Goal: Communication & Community: Share content

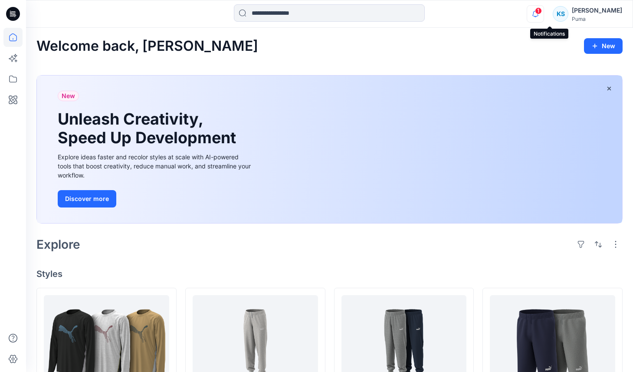
click at [544, 10] on icon "button" at bounding box center [535, 13] width 16 height 17
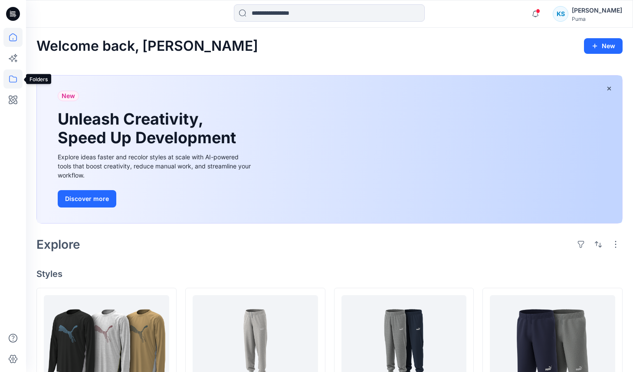
click at [13, 80] on icon at bounding box center [12, 78] width 19 height 19
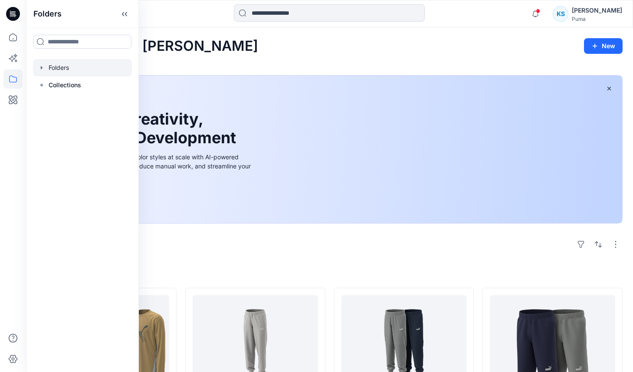
click at [41, 68] on icon "button" at bounding box center [42, 67] width 2 height 3
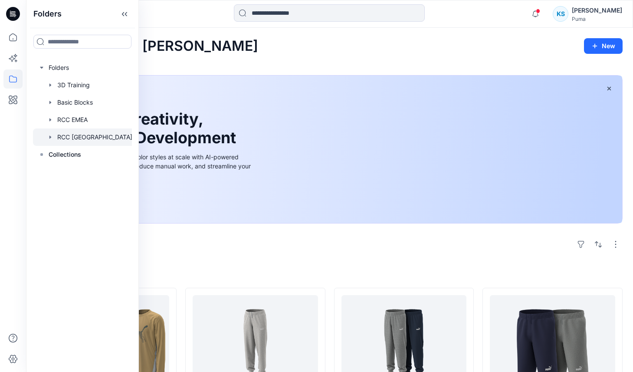
click at [58, 135] on div at bounding box center [85, 136] width 105 height 17
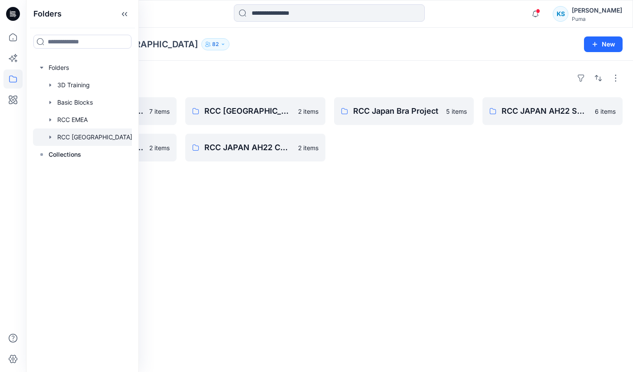
click at [301, 185] on div "Folders VStitcher Training 2024 7 items RCC JAPAN AH22 TEAMSPORT 2 items RCC Ja…" at bounding box center [329, 216] width 607 height 311
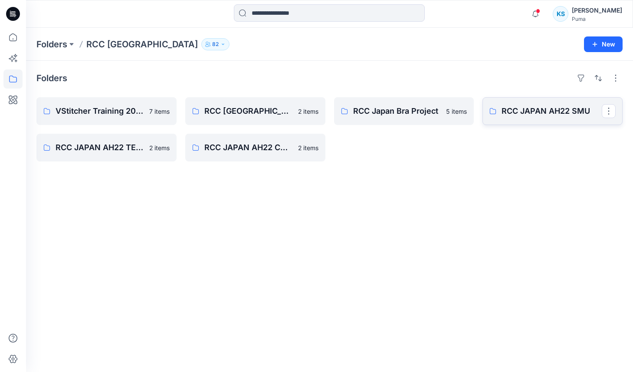
click at [544, 108] on p "RCC JAPAN AH22 SMU" at bounding box center [552, 111] width 100 height 12
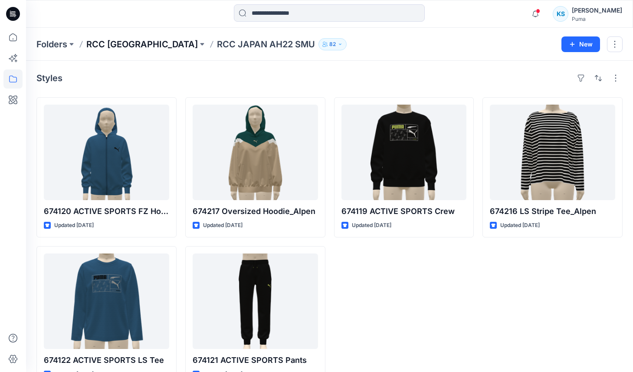
click at [121, 47] on p "RCC Japan" at bounding box center [141, 44] width 111 height 12
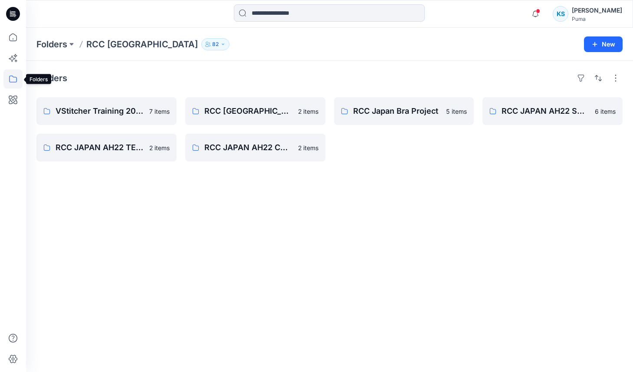
click at [8, 78] on icon at bounding box center [12, 78] width 19 height 19
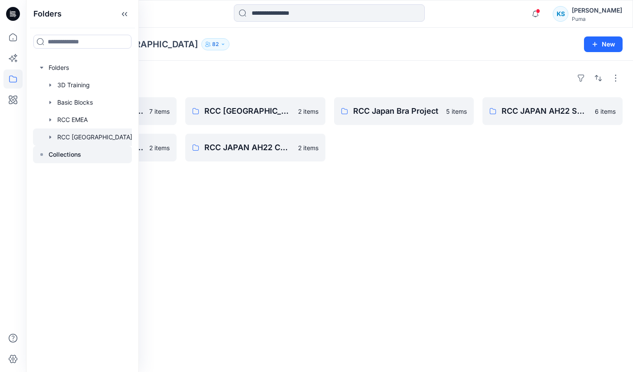
click at [63, 156] on p "Collections" at bounding box center [65, 154] width 33 height 10
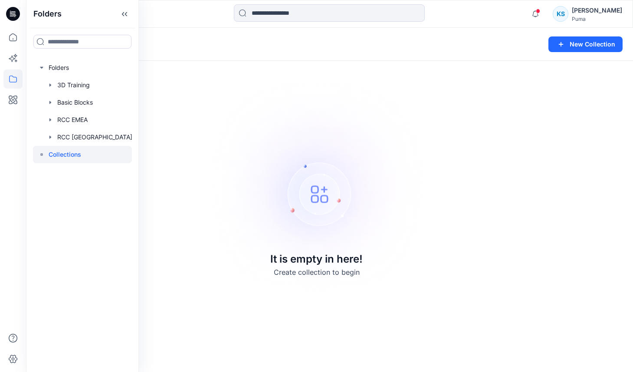
click at [128, 154] on div at bounding box center [82, 154] width 99 height 17
click at [540, 11] on span at bounding box center [538, 11] width 4 height 5
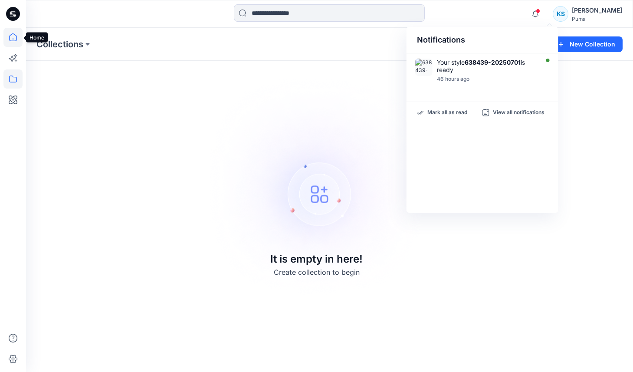
click at [16, 37] on icon at bounding box center [12, 37] width 19 height 19
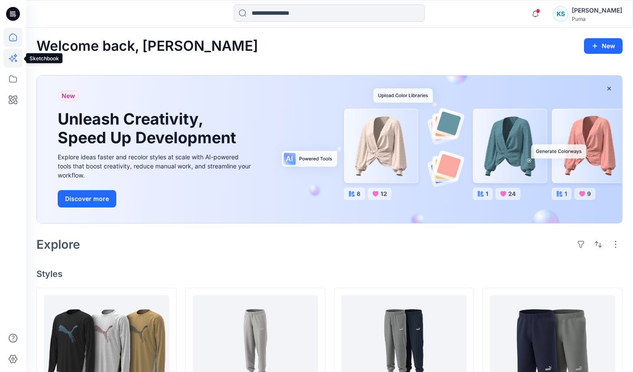
click at [16, 60] on icon at bounding box center [16, 60] width 3 height 3
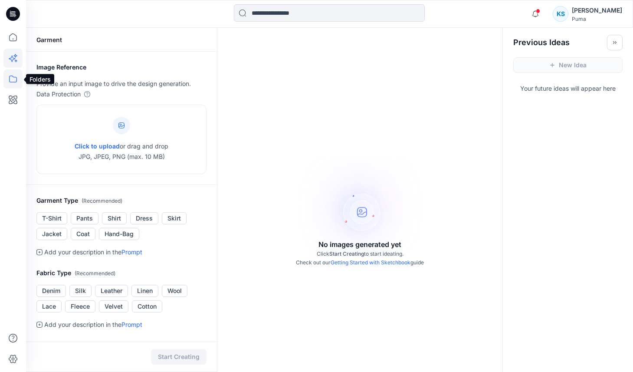
click at [11, 81] on icon at bounding box center [12, 78] width 19 height 19
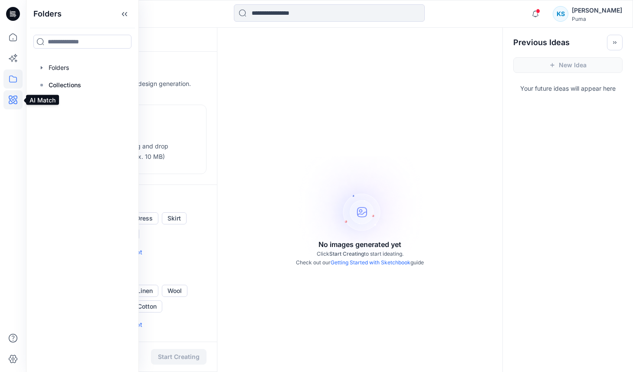
click at [15, 102] on icon at bounding box center [12, 99] width 19 height 19
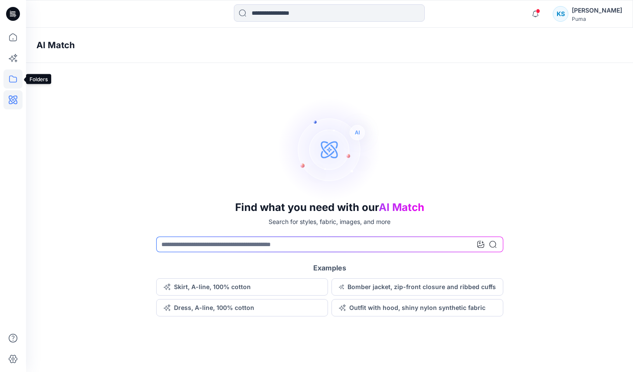
click at [12, 82] on icon at bounding box center [13, 78] width 8 height 7
click at [12, 40] on icon at bounding box center [12, 37] width 19 height 19
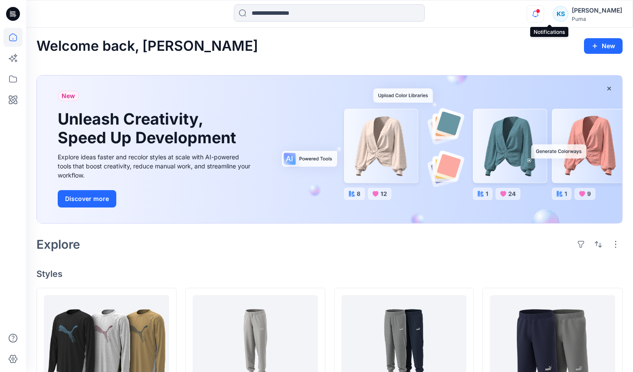
scroll to position [0, 0]
click at [544, 14] on icon "button" at bounding box center [535, 13] width 16 height 17
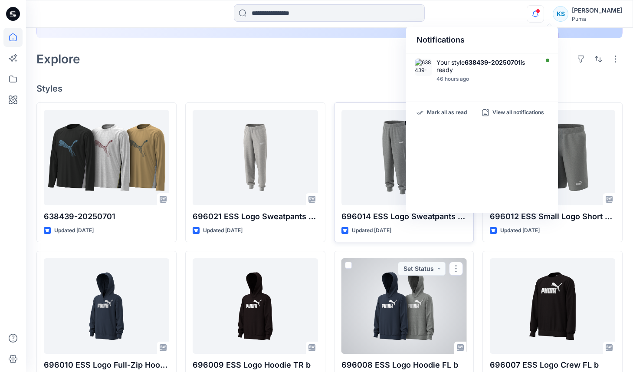
scroll to position [0, 0]
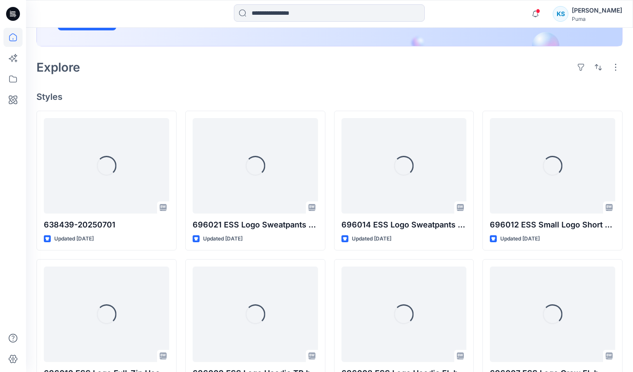
scroll to position [184, 0]
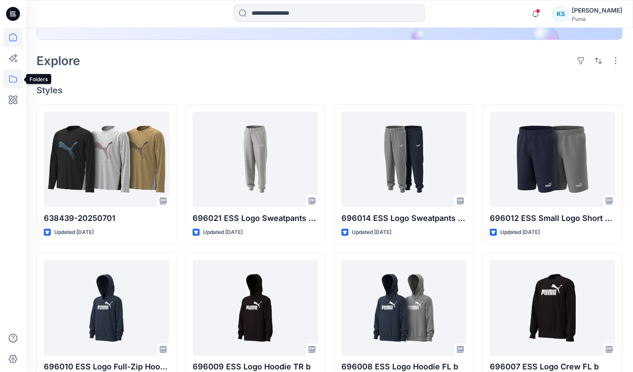
click at [14, 78] on icon at bounding box center [12, 78] width 19 height 19
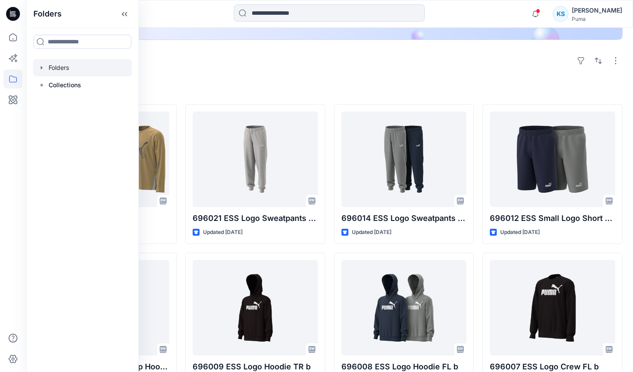
click at [64, 66] on div at bounding box center [82, 67] width 99 height 17
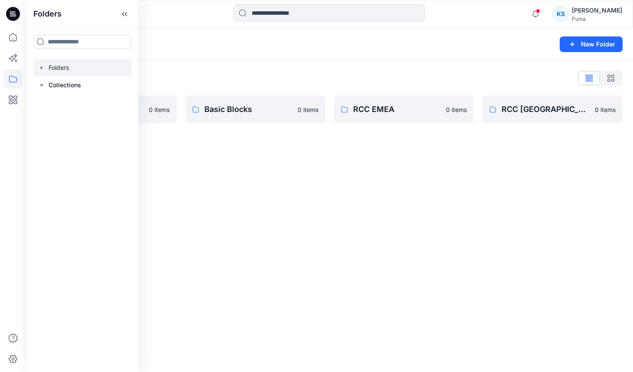
click at [42, 67] on icon "button" at bounding box center [42, 67] width 2 height 3
click at [76, 138] on div at bounding box center [85, 136] width 105 height 17
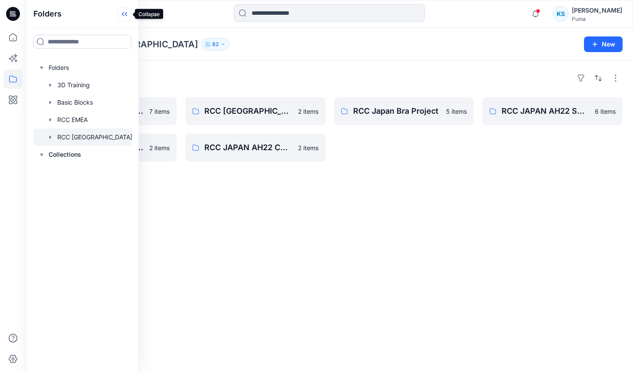
click at [124, 14] on icon at bounding box center [125, 14] width 14 height 14
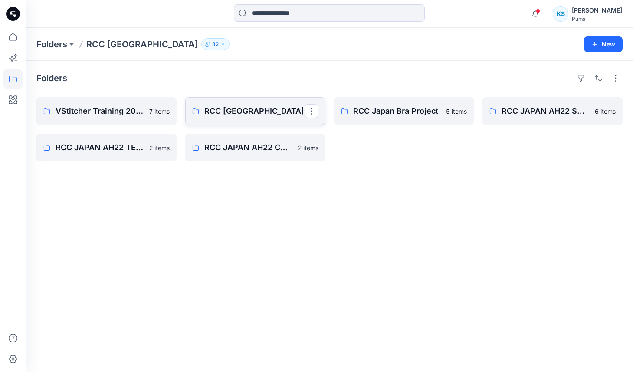
click at [236, 111] on p "RCC [GEOGRAPHIC_DATA]" at bounding box center [254, 111] width 100 height 12
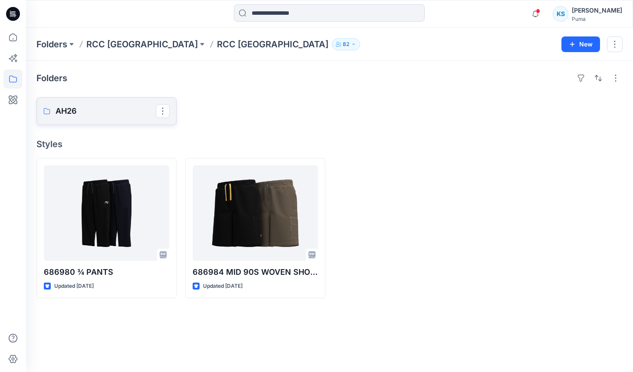
click at [89, 108] on p "AH26" at bounding box center [106, 111] width 100 height 12
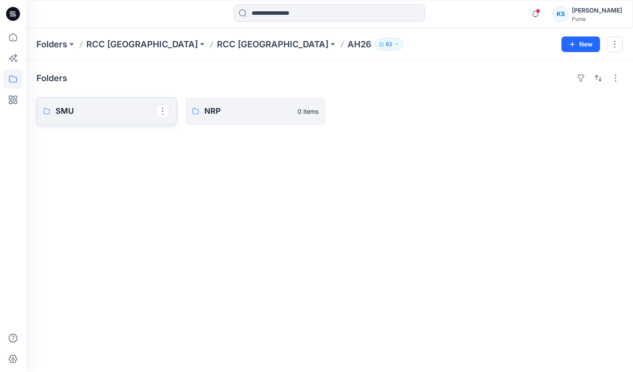
click at [121, 116] on p "SMU" at bounding box center [106, 111] width 100 height 12
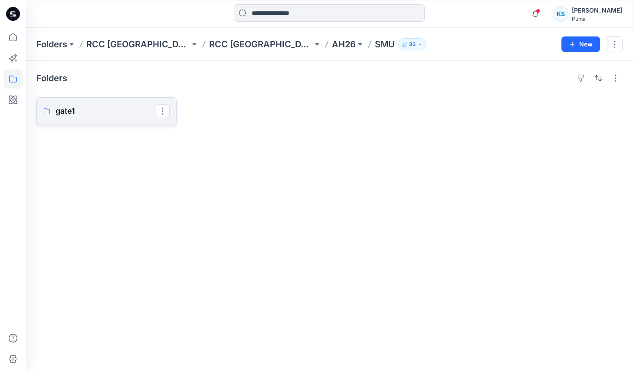
click at [108, 112] on p "gate1" at bounding box center [106, 111] width 100 height 12
click at [120, 111] on p "xebio" at bounding box center [106, 111] width 100 height 12
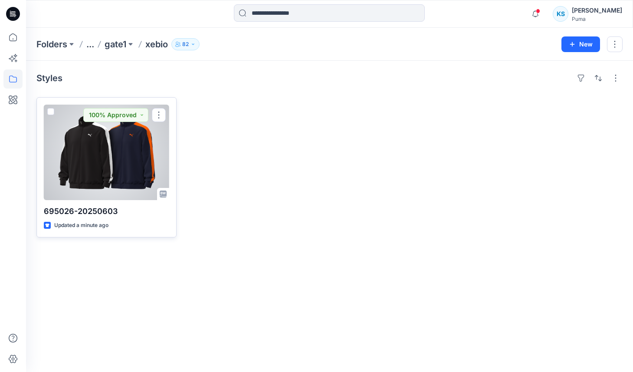
click at [147, 151] on div at bounding box center [106, 152] width 125 height 95
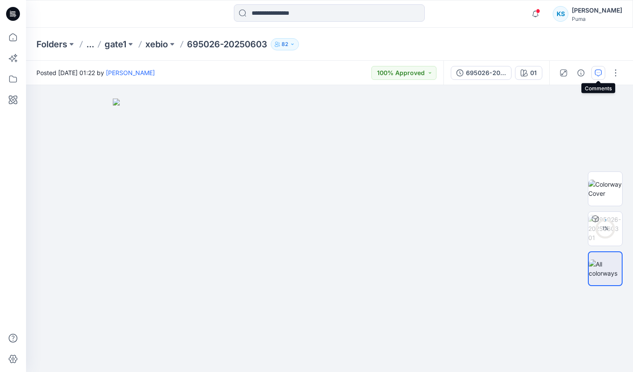
click at [599, 73] on icon "button" at bounding box center [598, 72] width 7 height 7
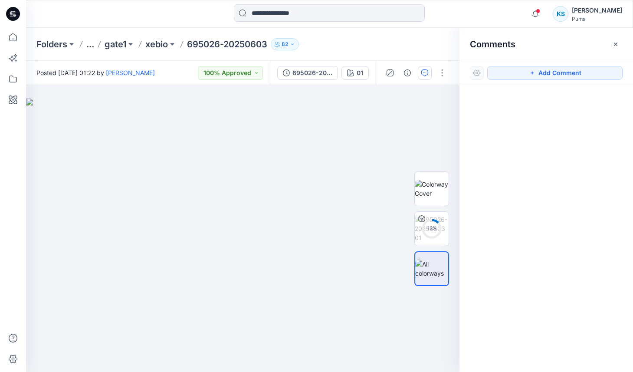
click at [514, 101] on div at bounding box center [546, 212] width 174 height 255
click at [527, 72] on button "Add Comment" at bounding box center [554, 73] width 135 height 14
click at [528, 75] on button "Click on the style to leave a comment" at bounding box center [554, 73] width 135 height 14
click at [534, 72] on button "Click on the style to leave a comment" at bounding box center [554, 73] width 135 height 14
click at [532, 74] on button "Click on the style to leave a comment" at bounding box center [554, 73] width 135 height 14
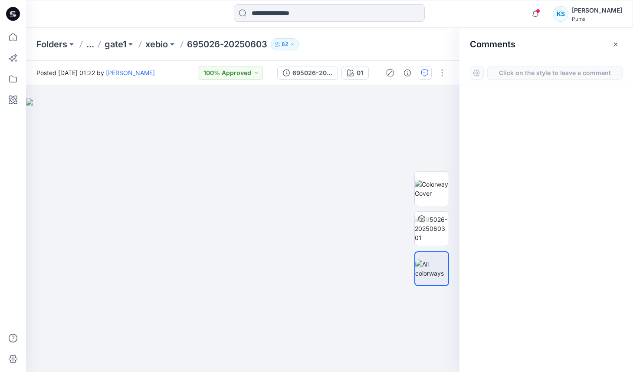
click at [521, 74] on button "Click on the style to leave a comment" at bounding box center [554, 73] width 135 height 14
click at [479, 72] on div at bounding box center [477, 73] width 14 height 14
click at [531, 72] on button "Click on the style to leave a comment" at bounding box center [554, 73] width 135 height 14
click at [593, 71] on button "Click on the style to leave a comment" at bounding box center [554, 73] width 135 height 14
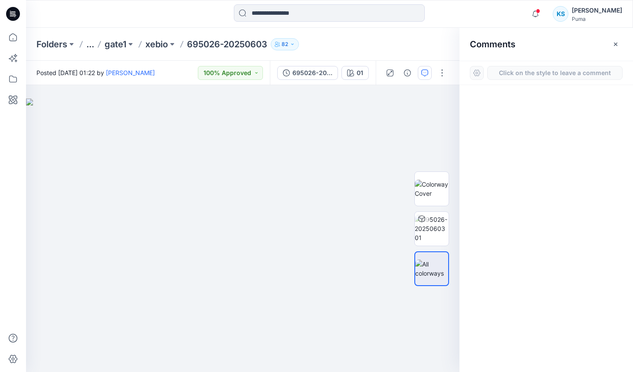
click at [593, 71] on button "Click on the style to leave a comment" at bounding box center [554, 73] width 135 height 14
click at [523, 109] on div at bounding box center [546, 212] width 174 height 255
click at [531, 70] on button "Click on the style to leave a comment" at bounding box center [554, 73] width 135 height 14
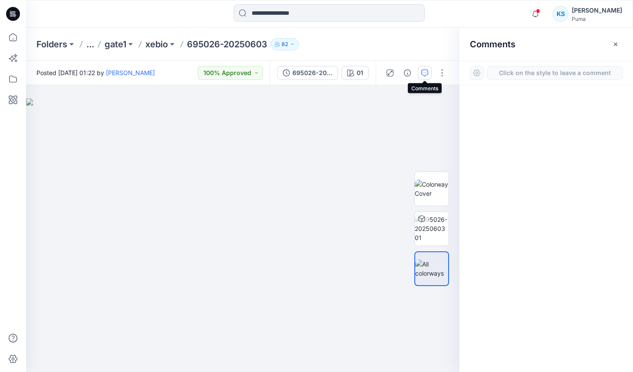
click at [423, 71] on icon "button" at bounding box center [424, 72] width 7 height 7
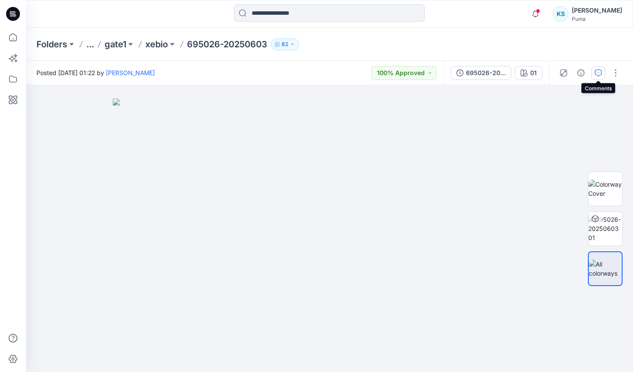
click at [599, 72] on icon "button" at bounding box center [598, 72] width 7 height 7
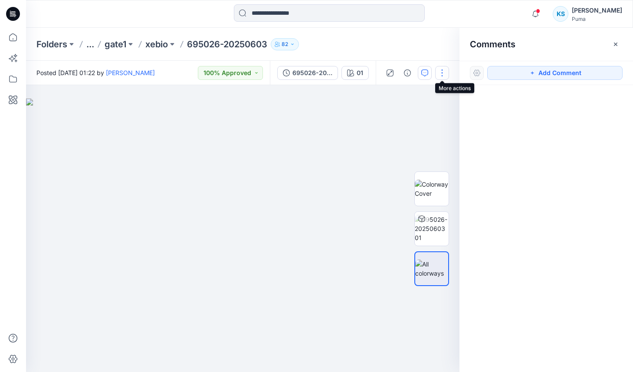
click at [445, 75] on button "button" at bounding box center [442, 73] width 14 height 14
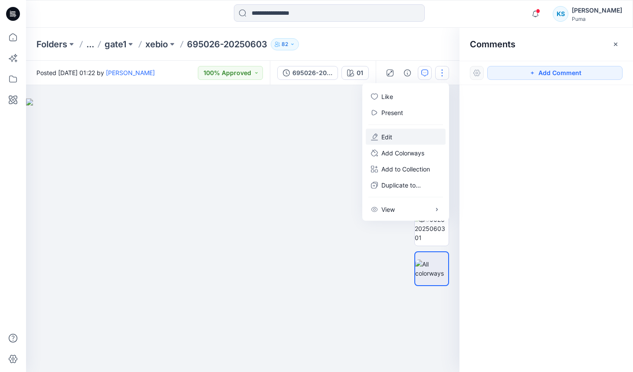
click at [401, 135] on button "Edit" at bounding box center [406, 137] width 80 height 16
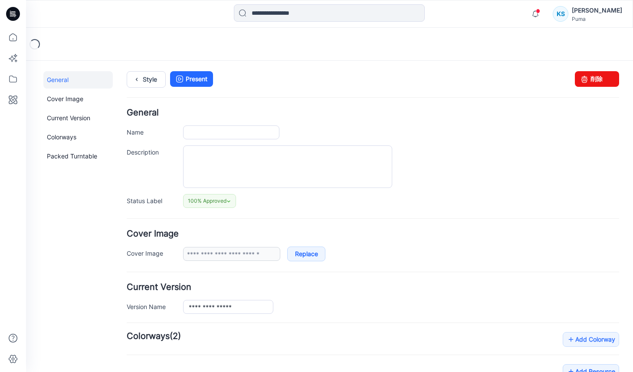
type input "**********"
type input "**"
type input "**********"
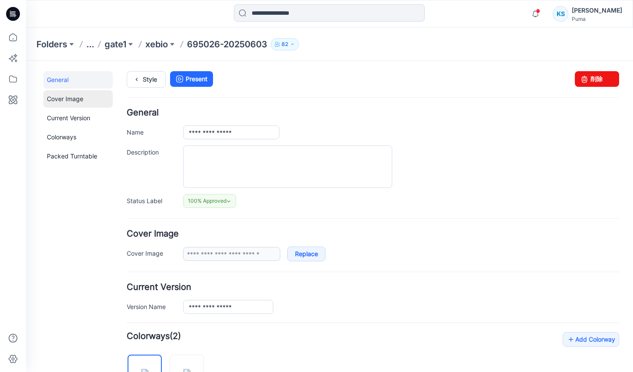
click at [57, 96] on link "Cover Image" at bounding box center [77, 98] width 69 height 17
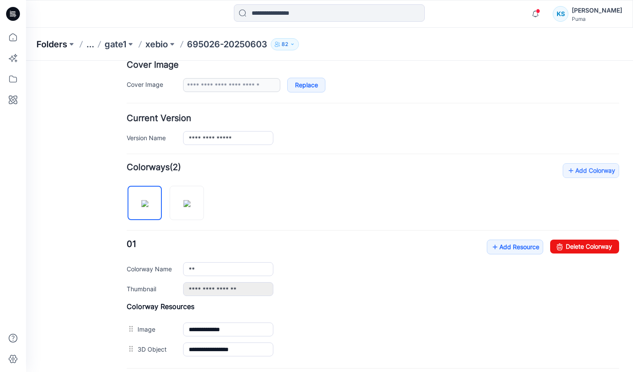
click at [59, 41] on p "Folders" at bounding box center [51, 44] width 31 height 12
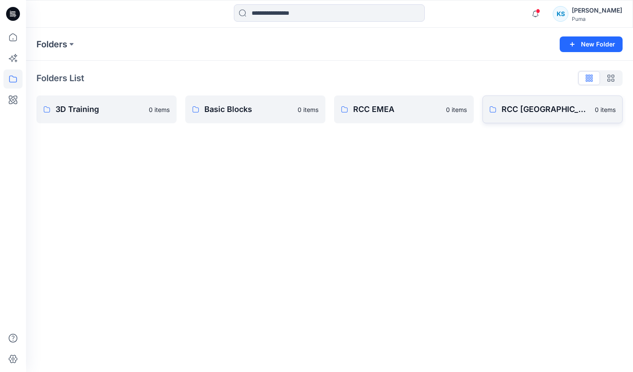
click at [550, 110] on p "RCC [GEOGRAPHIC_DATA]" at bounding box center [546, 109] width 88 height 12
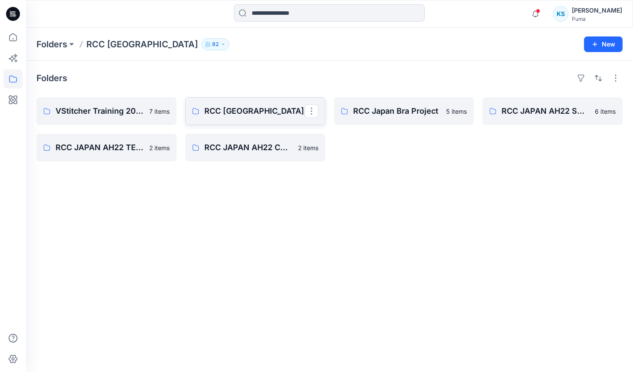
click at [275, 111] on p "RCC [GEOGRAPHIC_DATA]" at bounding box center [254, 111] width 100 height 12
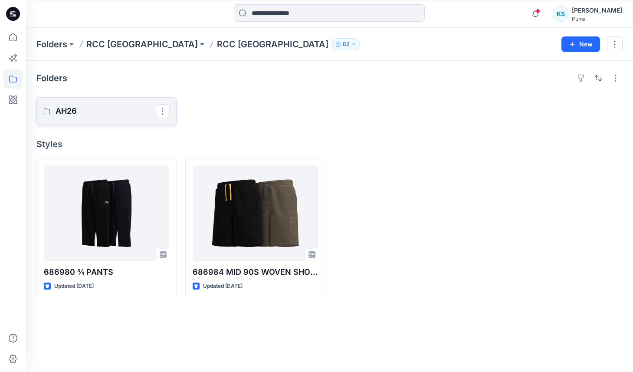
click at [92, 105] on p "AH26" at bounding box center [106, 111] width 100 height 12
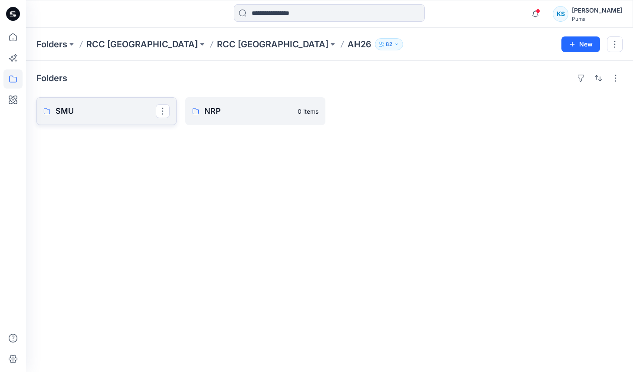
click at [129, 115] on p "SMU" at bounding box center [106, 111] width 100 height 12
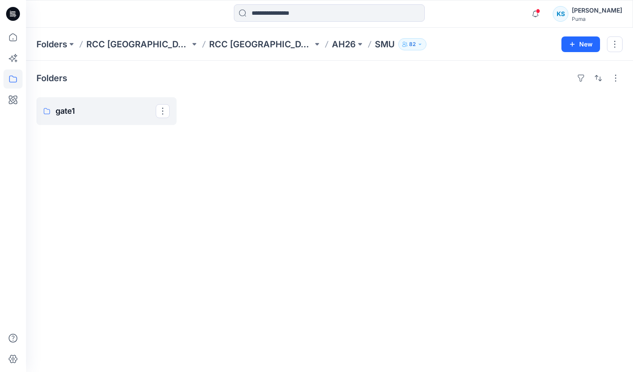
click at [129, 115] on p "gate1" at bounding box center [106, 111] width 100 height 12
click at [129, 115] on p "xebio" at bounding box center [106, 111] width 100 height 12
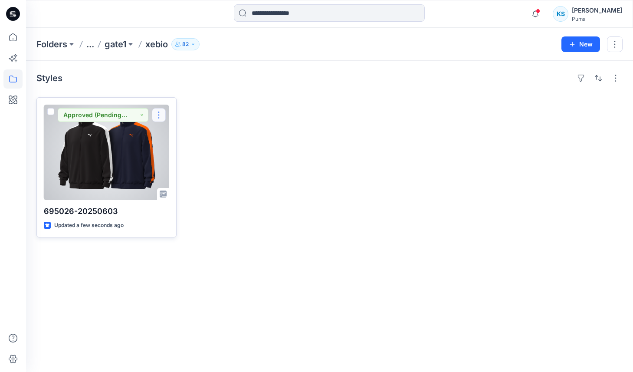
click at [162, 115] on button "button" at bounding box center [159, 115] width 14 height 14
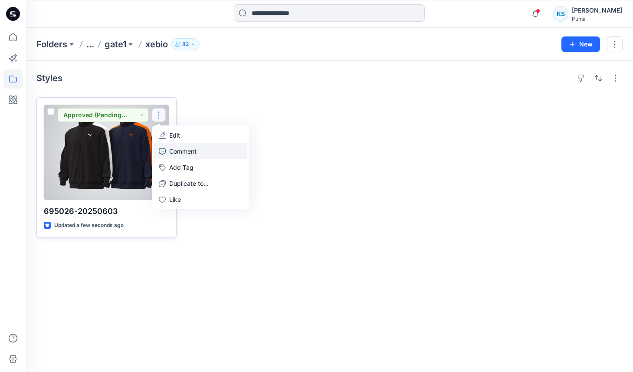
click at [174, 149] on p "Comment" at bounding box center [182, 151] width 27 height 9
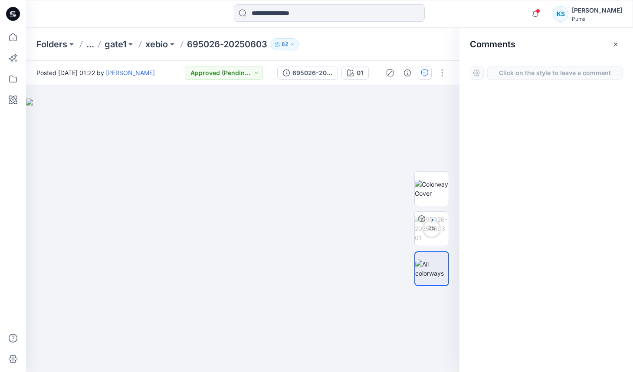
click at [600, 73] on button "Click on the style to leave a comment" at bounding box center [554, 73] width 135 height 14
click at [582, 75] on button "Click on the style to leave a comment" at bounding box center [554, 73] width 135 height 14
click at [576, 76] on button "Click on the style to leave a comment" at bounding box center [554, 73] width 135 height 14
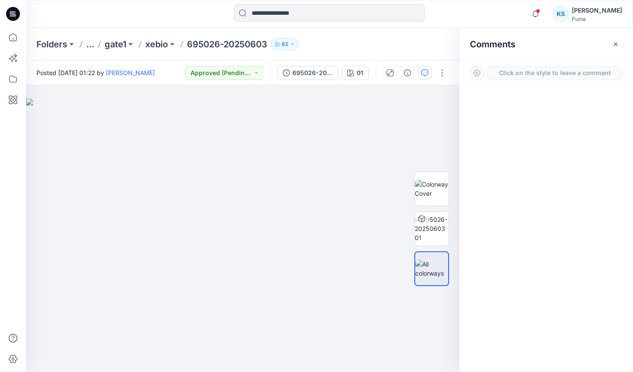
click at [539, 116] on div at bounding box center [546, 212] width 174 height 255
click at [470, 72] on div at bounding box center [477, 73] width 14 height 14
click at [474, 72] on div at bounding box center [477, 73] width 14 height 14
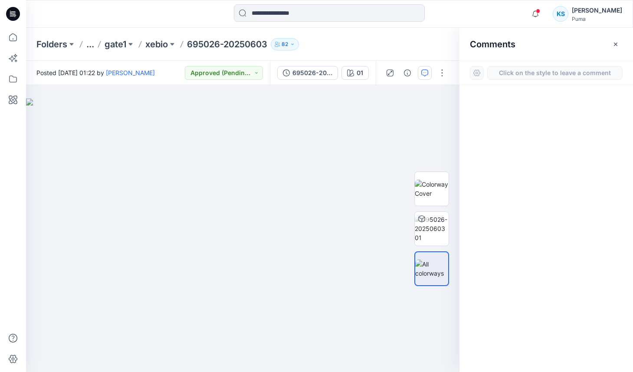
click at [513, 113] on div at bounding box center [546, 212] width 174 height 255
click at [430, 195] on img at bounding box center [432, 189] width 34 height 18
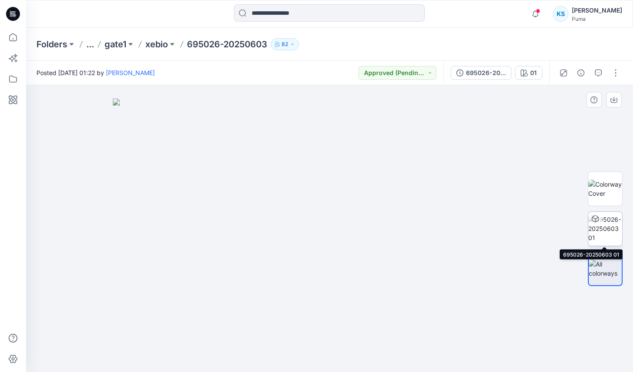
click at [602, 227] on img at bounding box center [605, 228] width 34 height 27
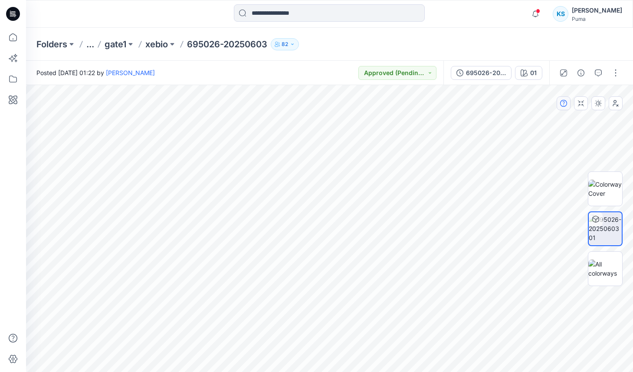
click at [19, 233] on div "Notifications Your style 638439-20250701 is ready 47 hours ago Mark all as read…" at bounding box center [316, 186] width 633 height 372
click at [610, 183] on img at bounding box center [605, 189] width 34 height 18
drag, startPoint x: 347, startPoint y: 217, endPoint x: 375, endPoint y: 271, distance: 60.5
click at [367, 271] on img at bounding box center [329, 228] width 215 height 287
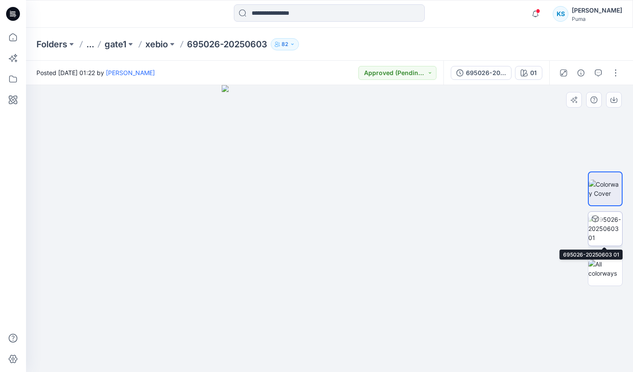
click at [607, 233] on img at bounding box center [605, 228] width 34 height 27
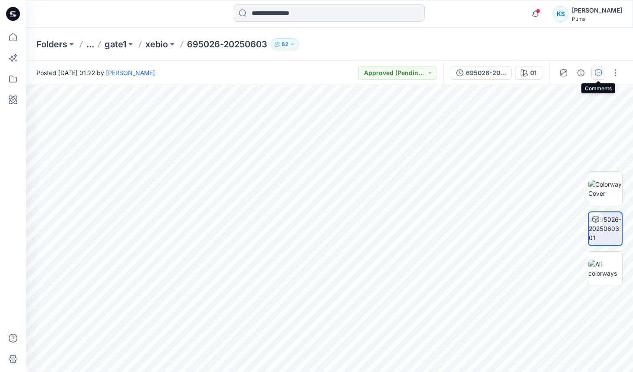
click at [598, 72] on icon "button" at bounding box center [598, 72] width 3 height 0
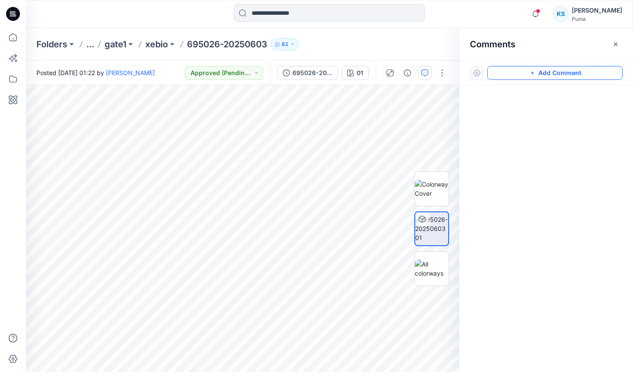
click at [580, 72] on button "Add Comment" at bounding box center [554, 73] width 135 height 14
click at [575, 72] on button "Click on the style to leave a comment" at bounding box center [554, 73] width 135 height 14
click at [540, 73] on button "Click on the style to leave a comment" at bounding box center [554, 73] width 135 height 14
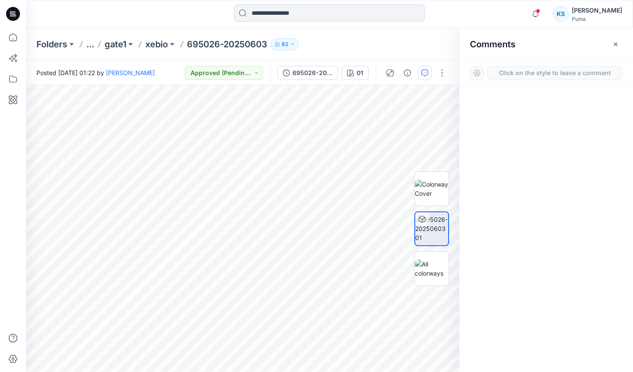
click at [540, 73] on button "Click on the style to leave a comment" at bounding box center [554, 73] width 135 height 14
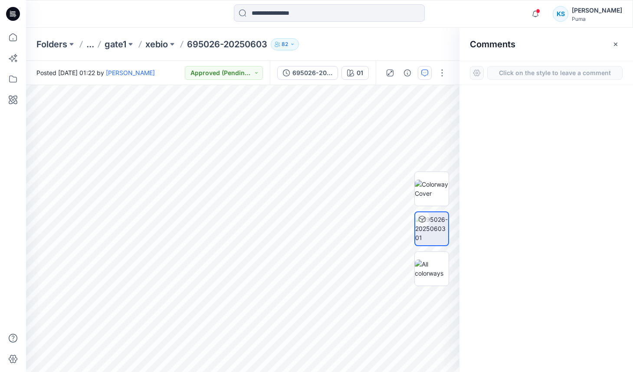
click at [540, 73] on button "Click on the style to leave a comment" at bounding box center [554, 73] width 135 height 14
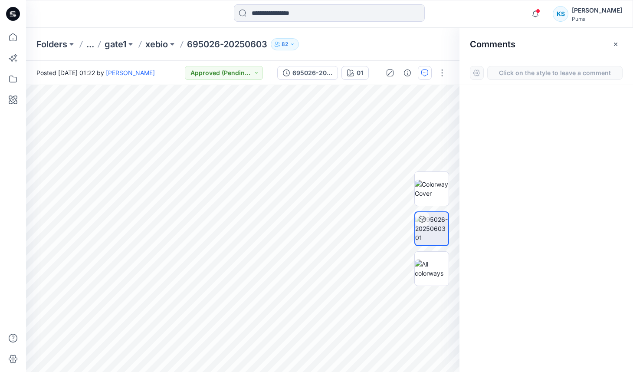
click at [540, 73] on button "Click on the style to leave a comment" at bounding box center [554, 73] width 135 height 14
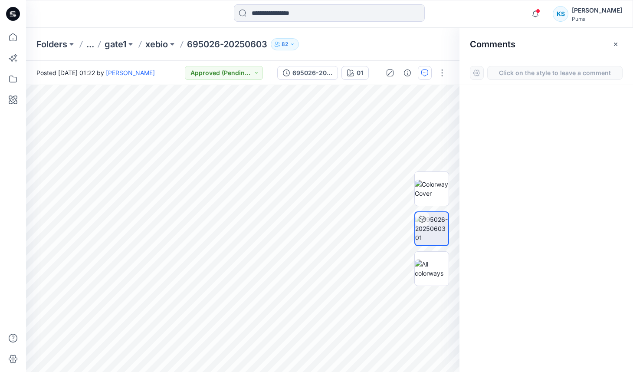
click at [540, 73] on button "Click on the style to leave a comment" at bounding box center [554, 73] width 135 height 14
click at [472, 71] on div at bounding box center [477, 73] width 14 height 14
click at [525, 72] on button "Click on the style to leave a comment" at bounding box center [554, 73] width 135 height 14
click at [424, 72] on icon "button" at bounding box center [424, 72] width 3 height 0
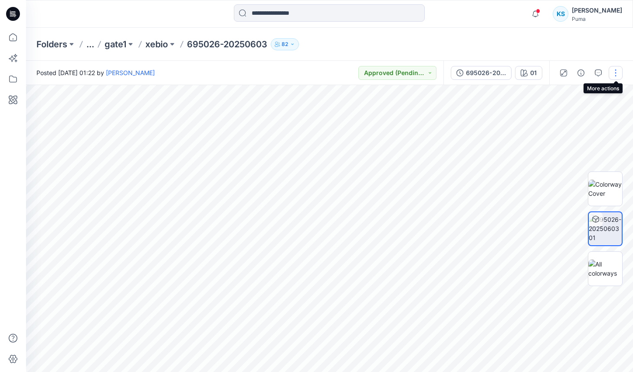
click at [620, 71] on button "button" at bounding box center [616, 73] width 14 height 14
click at [599, 75] on icon "button" at bounding box center [598, 72] width 7 height 7
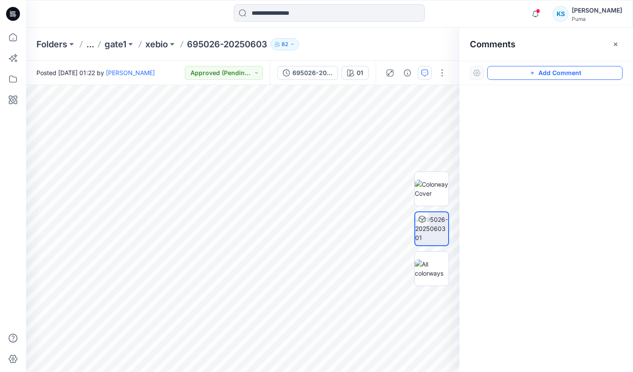
click at [539, 70] on button "Add Comment" at bounding box center [554, 73] width 135 height 14
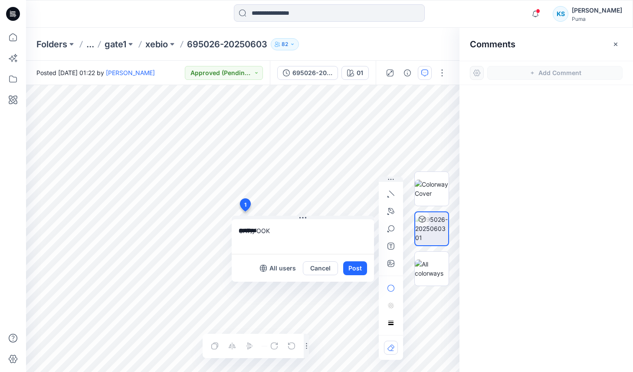
type textarea "*******"
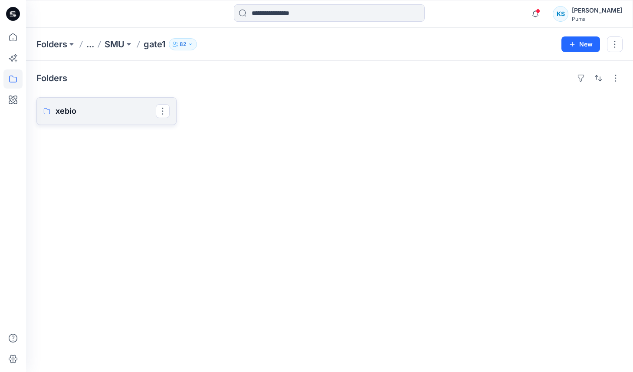
click at [91, 108] on p "xebio" at bounding box center [106, 111] width 100 height 12
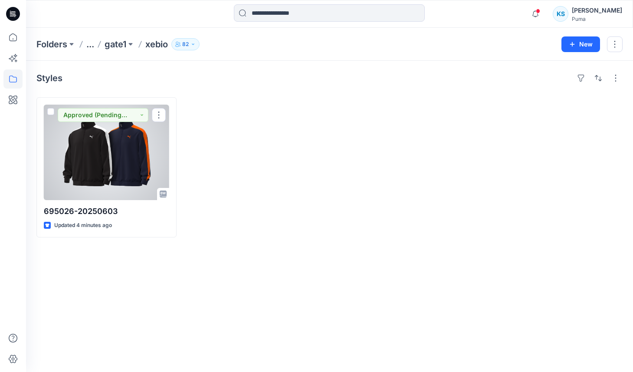
click at [125, 158] on div at bounding box center [106, 152] width 125 height 95
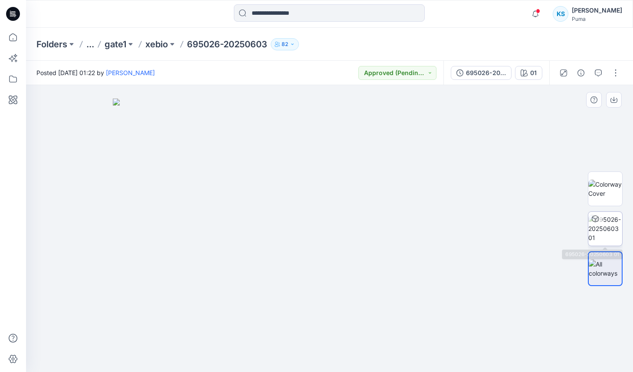
click at [605, 225] on img at bounding box center [605, 228] width 34 height 27
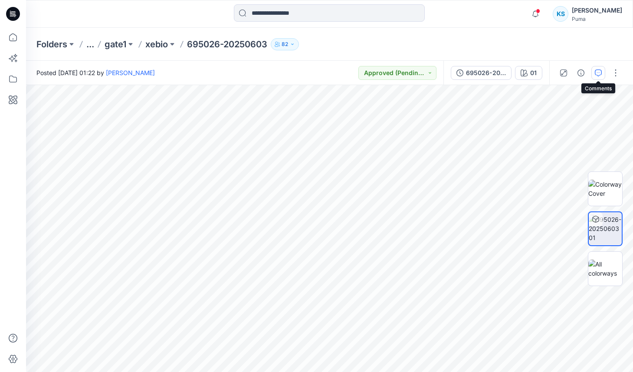
click at [600, 72] on icon "button" at bounding box center [598, 72] width 7 height 7
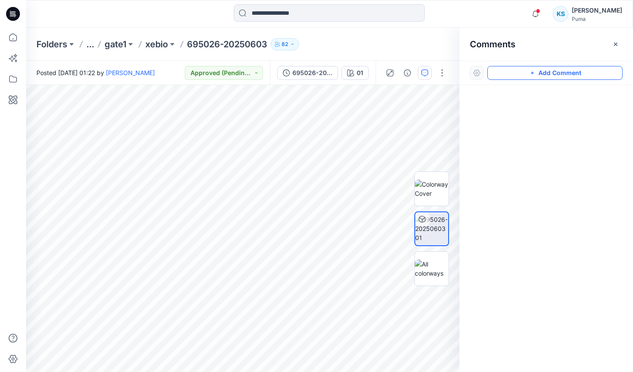
click at [531, 74] on icon "button" at bounding box center [532, 72] width 7 height 7
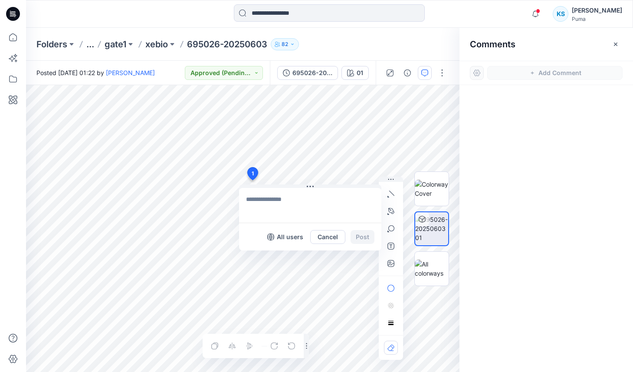
click at [275, 200] on textarea at bounding box center [310, 205] width 142 height 35
type textarea "*"
type textarea "**********"
click at [369, 238] on button "Post" at bounding box center [363, 237] width 24 height 14
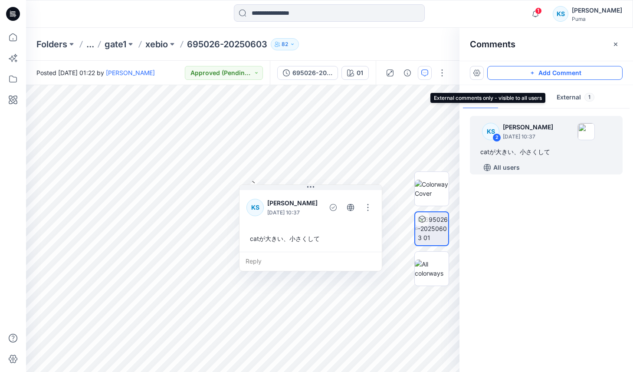
click at [569, 96] on button "External 1" at bounding box center [576, 98] width 52 height 22
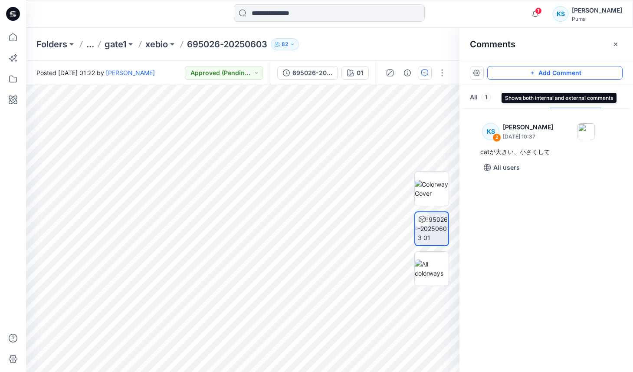
click at [472, 98] on button "All 1" at bounding box center [480, 98] width 35 height 22
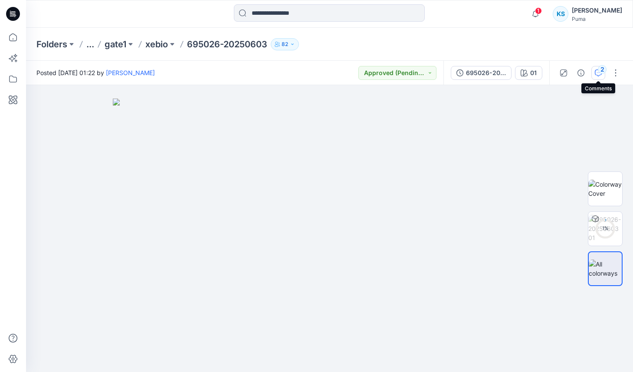
click at [598, 72] on icon "button" at bounding box center [598, 72] width 3 height 0
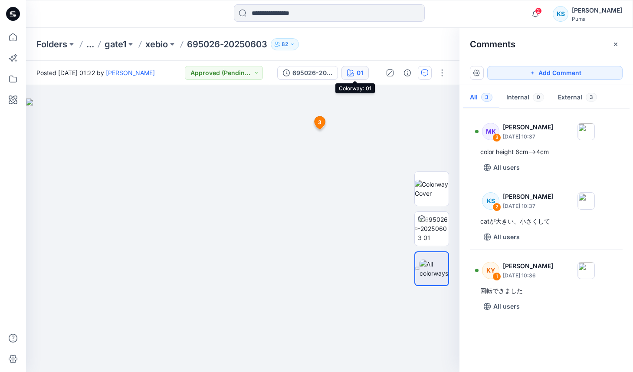
click at [361, 74] on div "01" at bounding box center [360, 73] width 7 height 10
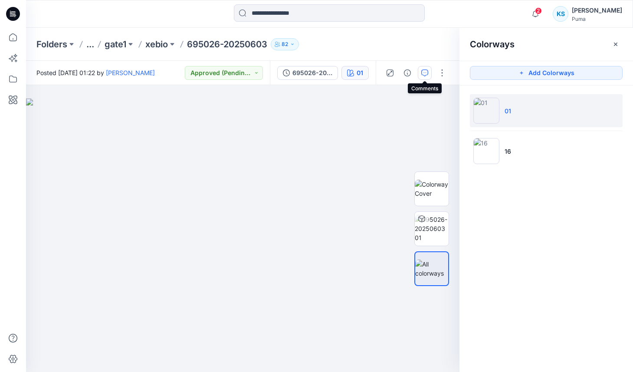
click at [429, 72] on button "button" at bounding box center [425, 73] width 14 height 14
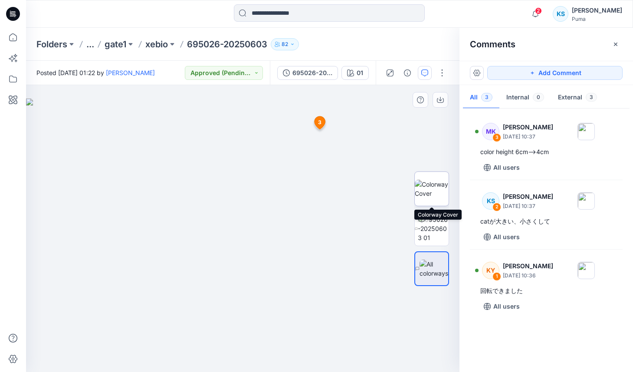
click at [435, 192] on img at bounding box center [432, 189] width 34 height 18
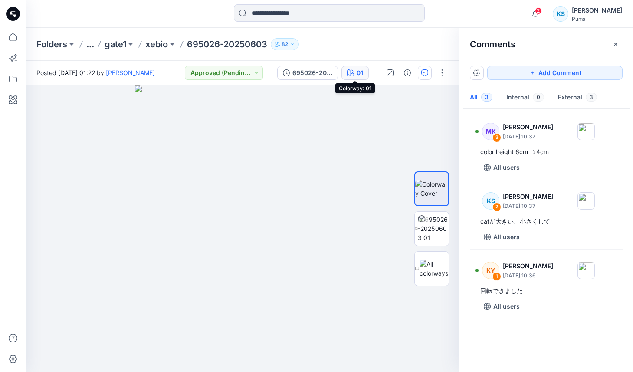
click at [357, 72] on div "01" at bounding box center [360, 73] width 7 height 10
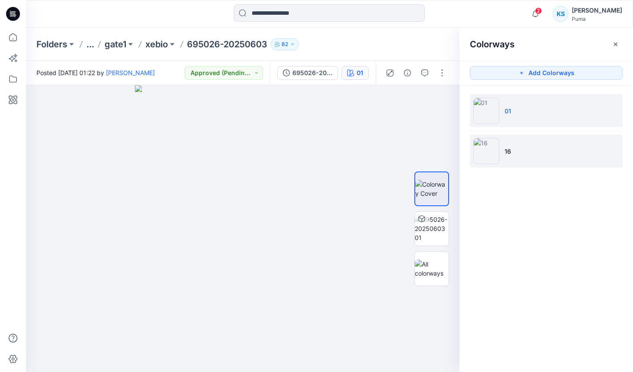
click at [515, 148] on li "16" at bounding box center [546, 150] width 153 height 33
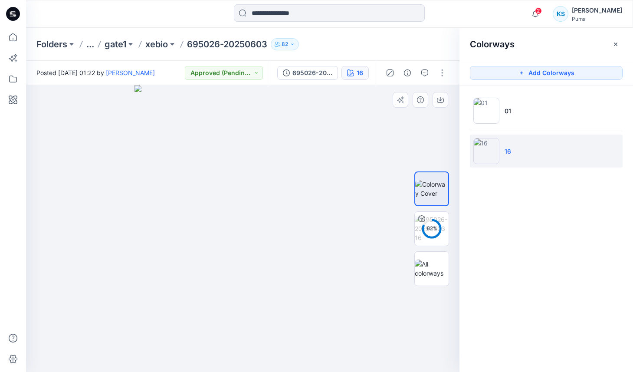
drag, startPoint x: 307, startPoint y: 242, endPoint x: 272, endPoint y: 254, distance: 37.0
click at [382, 241] on div at bounding box center [242, 228] width 433 height 287
drag, startPoint x: 272, startPoint y: 254, endPoint x: 337, endPoint y: 251, distance: 65.1
click at [337, 251] on img at bounding box center [242, 228] width 216 height 287
click at [407, 73] on icon "button" at bounding box center [407, 72] width 7 height 7
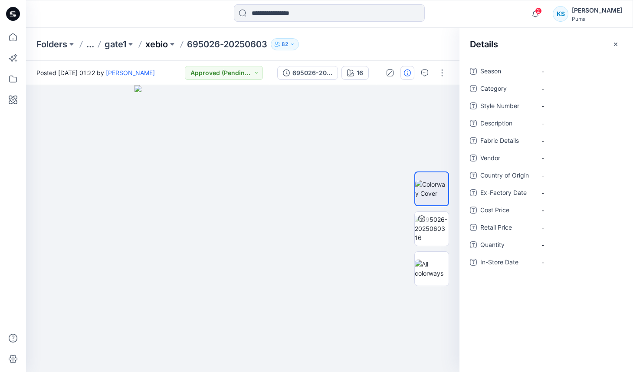
click at [157, 42] on p "xebio" at bounding box center [156, 44] width 23 height 12
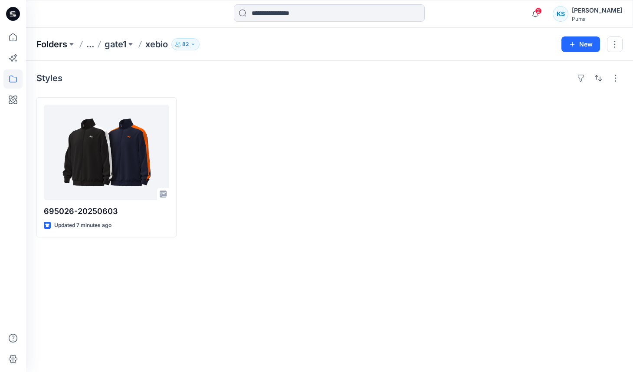
click at [48, 41] on p "Folders" at bounding box center [51, 44] width 31 height 12
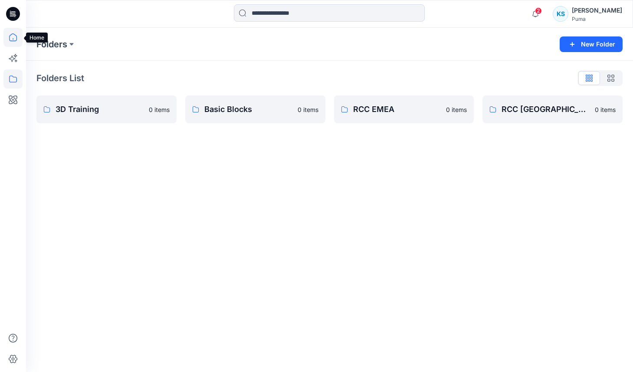
click at [15, 38] on icon at bounding box center [12, 37] width 19 height 19
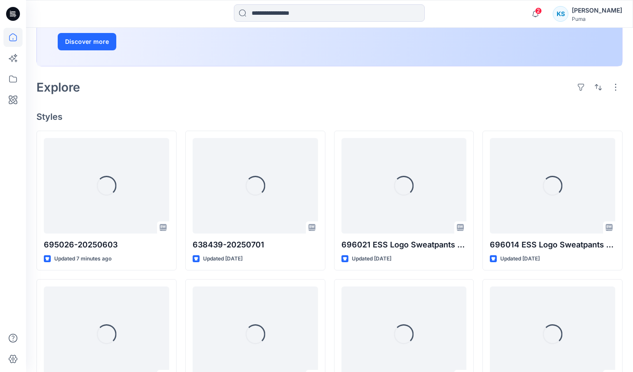
scroll to position [177, 0]
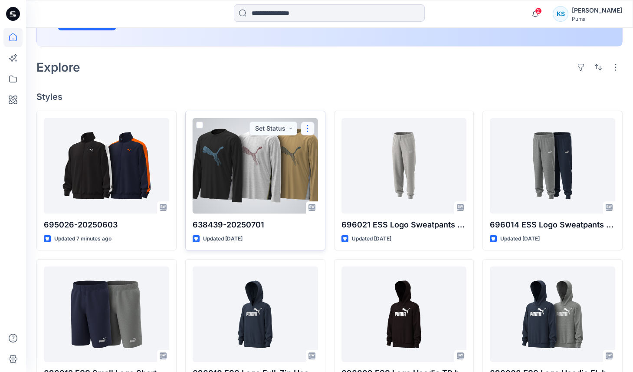
click at [309, 125] on button "button" at bounding box center [308, 128] width 14 height 14
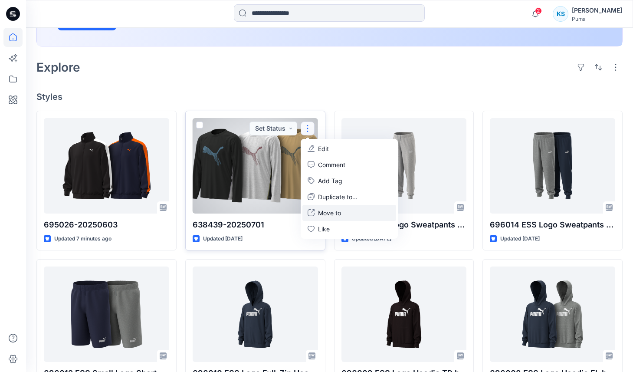
click at [334, 213] on p "Move to" at bounding box center [329, 212] width 23 height 9
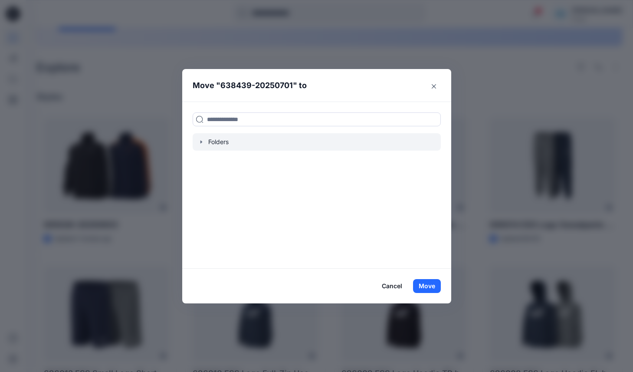
click at [196, 140] on div at bounding box center [317, 141] width 248 height 17
click at [201, 141] on icon "button" at bounding box center [201, 142] width 2 height 3
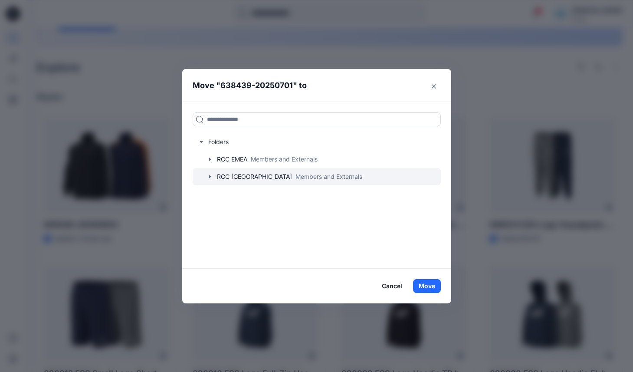
click at [242, 180] on div at bounding box center [317, 176] width 248 height 17
click at [211, 176] on icon "button" at bounding box center [210, 176] width 7 height 7
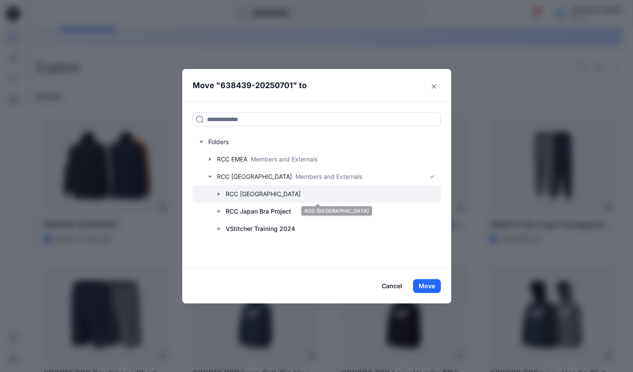
click at [220, 193] on icon "button" at bounding box center [218, 193] width 7 height 7
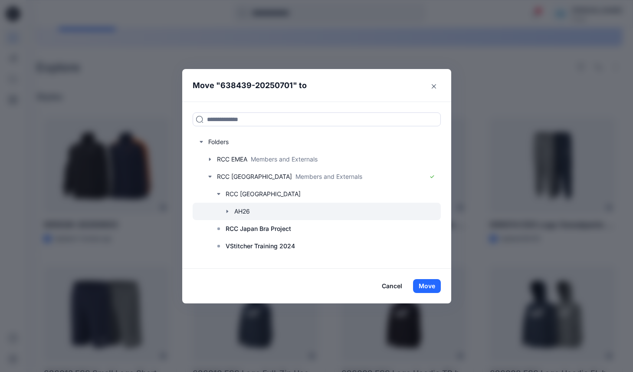
click at [228, 211] on icon "button" at bounding box center [227, 211] width 7 height 7
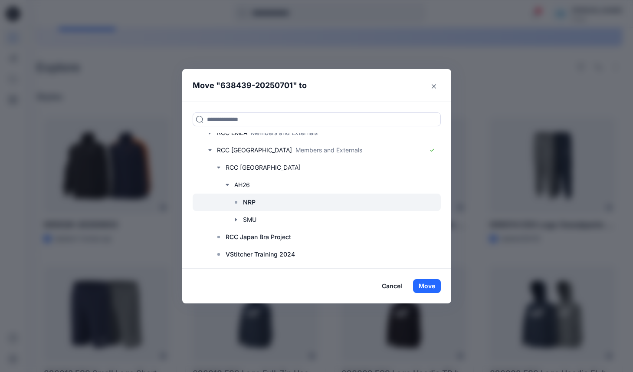
scroll to position [27, 0]
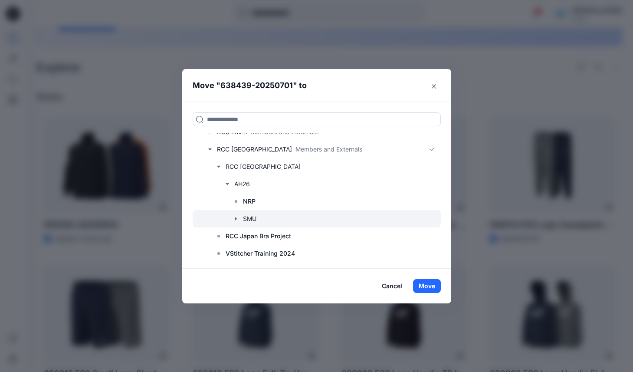
click at [236, 219] on icon "button" at bounding box center [236, 218] width 7 height 7
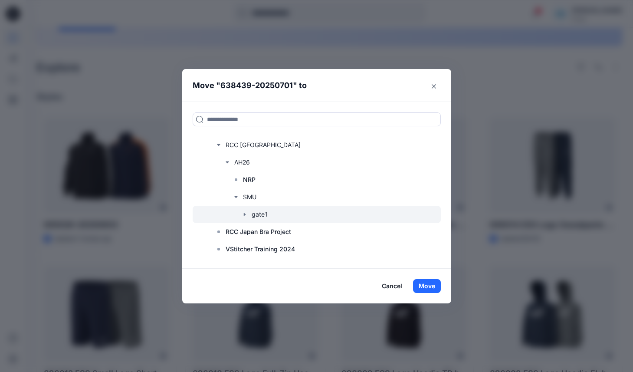
click at [246, 216] on icon "button" at bounding box center [244, 214] width 7 height 7
click at [273, 210] on p "xebio" at bounding box center [268, 214] width 16 height 10
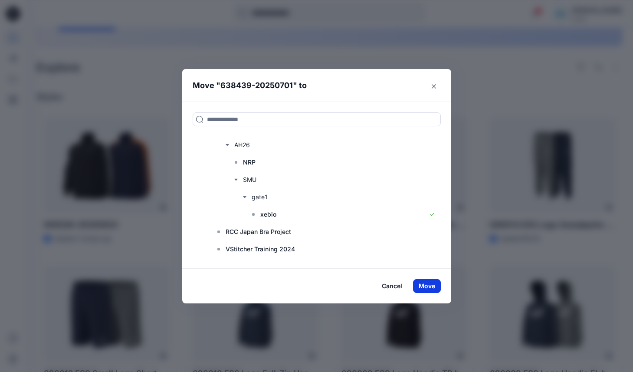
click at [432, 286] on button "Move" at bounding box center [427, 286] width 28 height 14
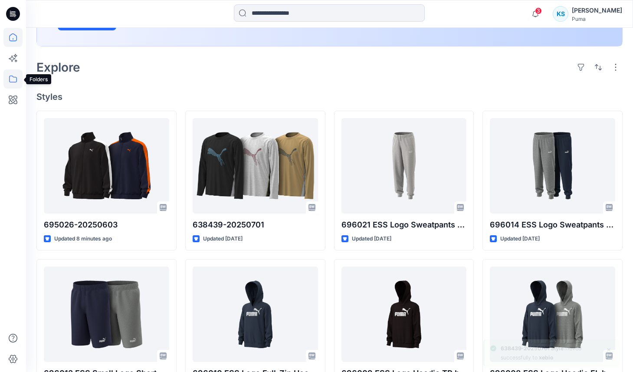
click at [19, 79] on icon at bounding box center [12, 78] width 19 height 19
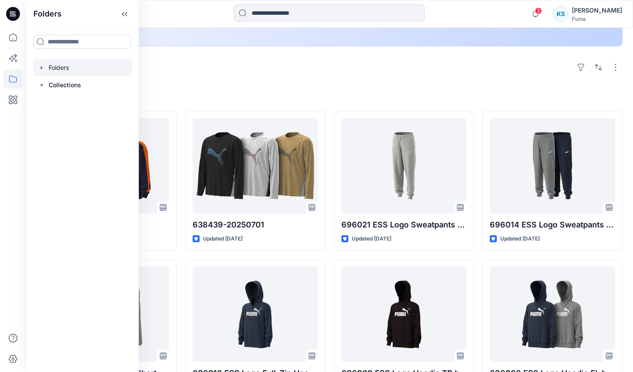
click at [42, 66] on icon "button" at bounding box center [41, 67] width 7 height 7
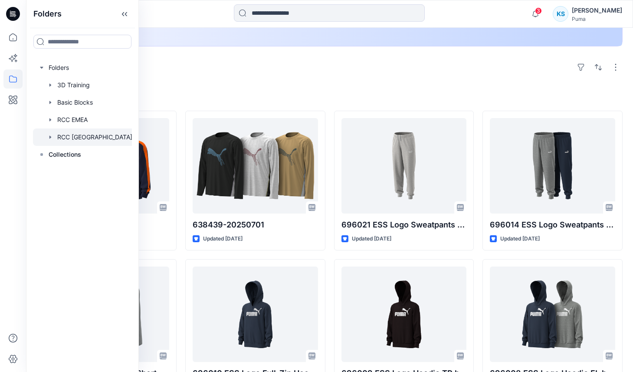
click at [51, 137] on icon "button" at bounding box center [50, 136] width 2 height 3
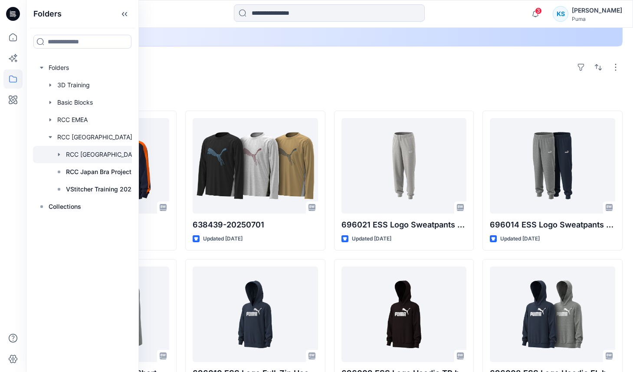
click at [60, 156] on icon "button" at bounding box center [59, 154] width 7 height 7
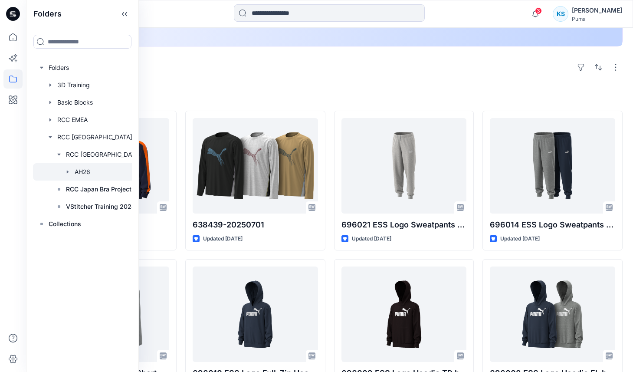
click at [66, 172] on icon "button" at bounding box center [67, 171] width 7 height 7
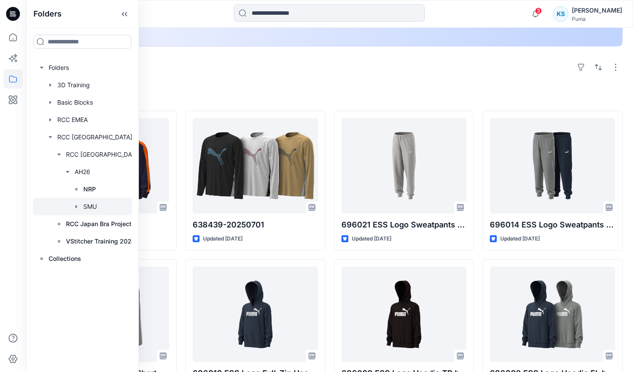
click at [77, 207] on icon "button" at bounding box center [76, 206] width 7 height 7
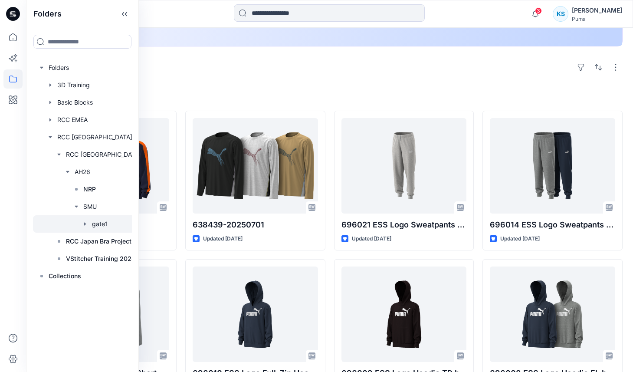
click at [85, 223] on icon "button" at bounding box center [85, 223] width 2 height 3
click at [103, 240] on p "xebio" at bounding box center [109, 241] width 16 height 10
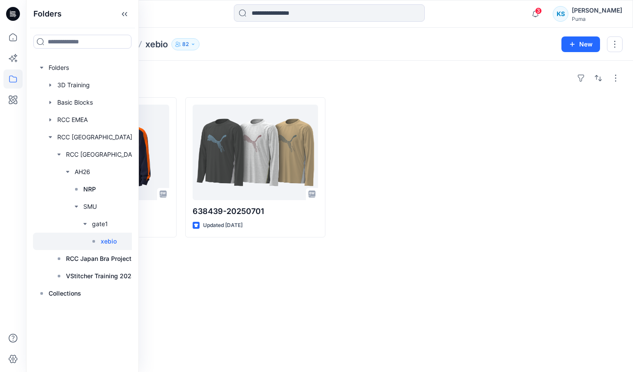
click at [393, 275] on div "Styles 695026-20250603 Updated 8 minutes ago 638439-20250701 Updated 2 days ago" at bounding box center [329, 216] width 607 height 311
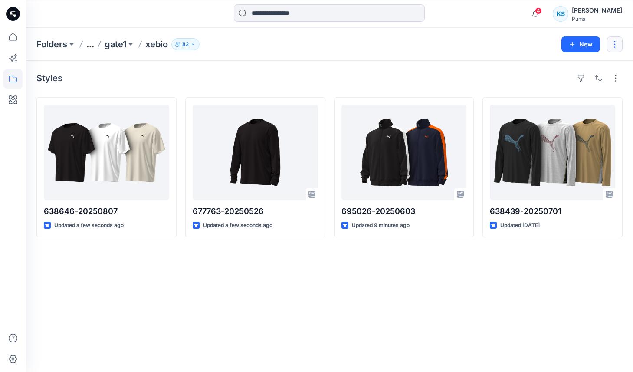
click at [611, 45] on button "button" at bounding box center [615, 44] width 16 height 16
click at [224, 292] on div "Styles 638646-20250807 Updated a few seconds ago 677763-20250526 Updated a few …" at bounding box center [329, 216] width 607 height 311
click at [616, 78] on button "button" at bounding box center [616, 78] width 14 height 14
click at [506, 241] on div "Styles Layout Grid Large Grid Folder View Compact Card Card View Card Info Tags…" at bounding box center [329, 216] width 607 height 311
click at [11, 34] on icon at bounding box center [13, 37] width 8 height 8
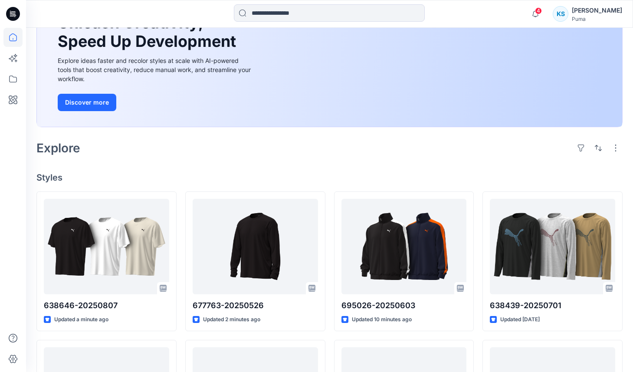
scroll to position [122, 0]
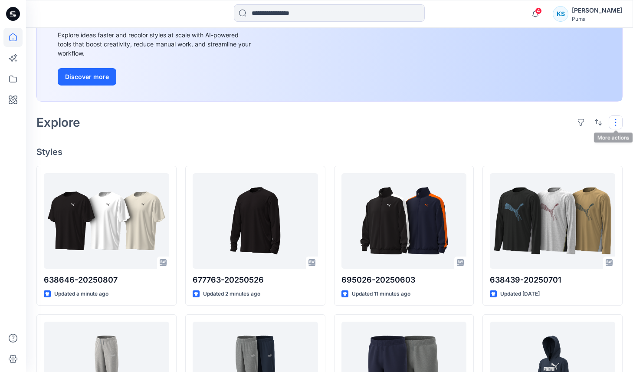
click at [619, 121] on button "button" at bounding box center [616, 122] width 14 height 14
click at [463, 122] on div "Explore Layout Grid Large Grid Folder View Compact Card Card View Card Info Tags" at bounding box center [329, 122] width 586 height 21
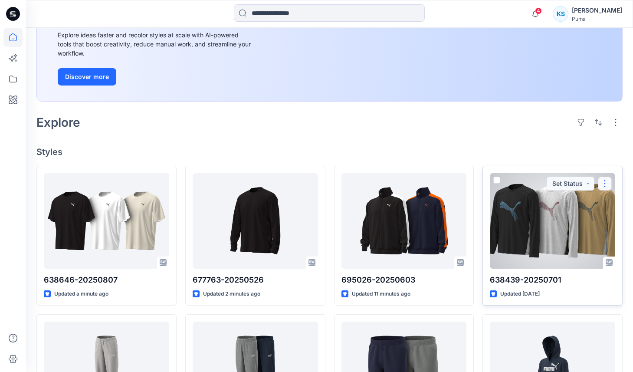
click at [606, 184] on button "button" at bounding box center [605, 184] width 14 height 14
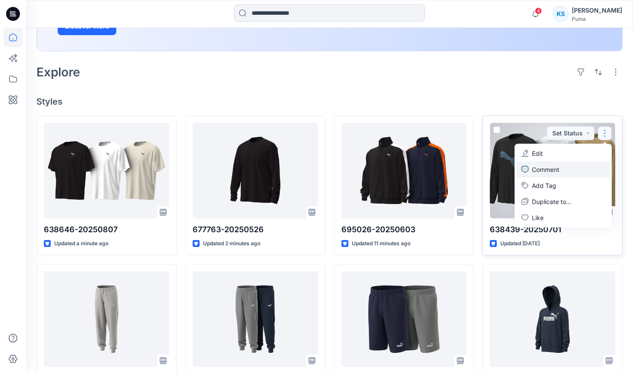
scroll to position [177, 0]
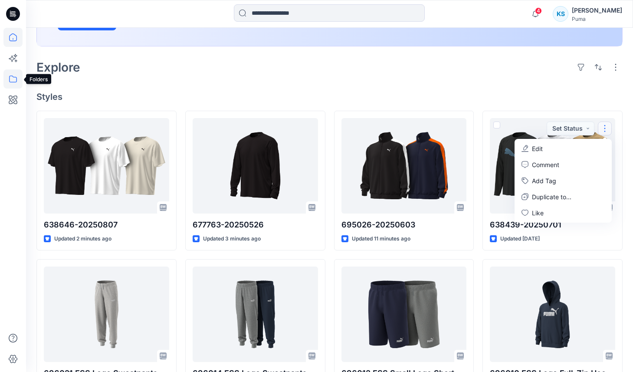
click at [12, 78] on icon at bounding box center [12, 78] width 19 height 19
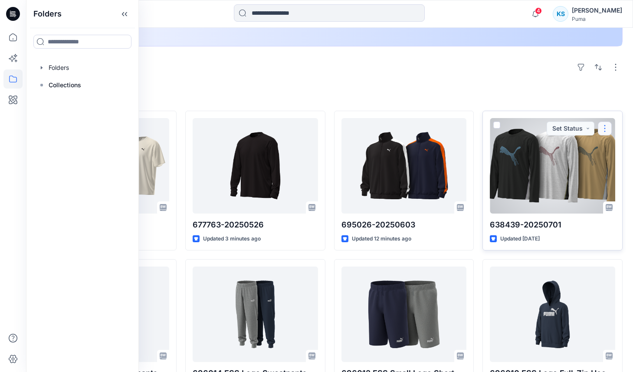
click at [604, 125] on button "button" at bounding box center [605, 128] width 14 height 14
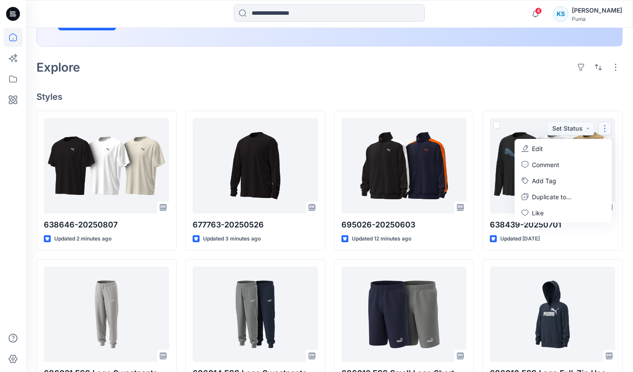
click at [524, 85] on div "Welcome back, [PERSON_NAME] New New Unleash Creativity, Speed Up Development Ex…" at bounding box center [329, 220] width 607 height 738
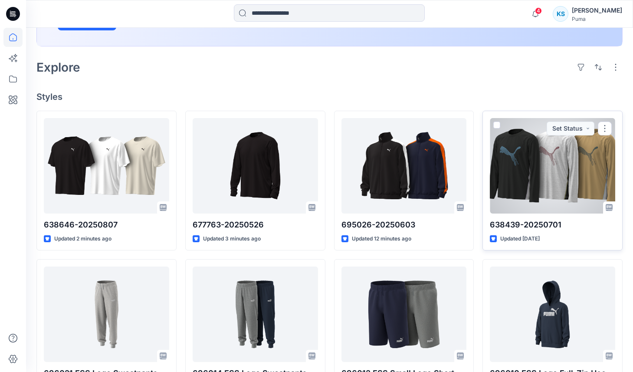
click at [559, 195] on div at bounding box center [552, 165] width 125 height 95
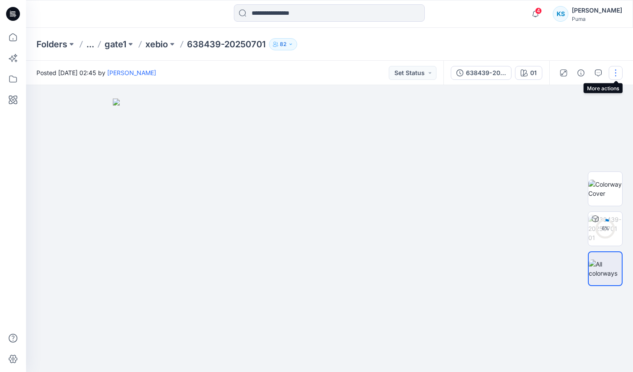
click at [614, 73] on button "button" at bounding box center [616, 73] width 14 height 14
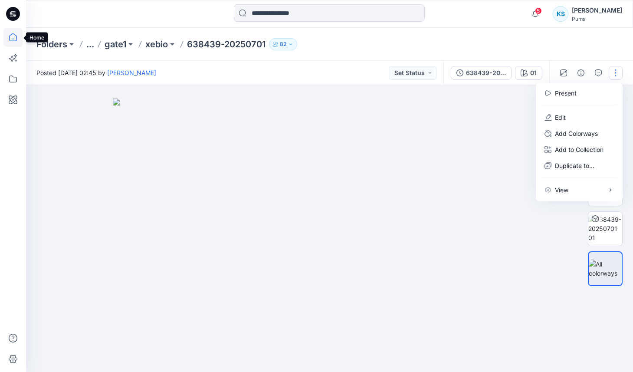
click at [11, 37] on icon at bounding box center [12, 37] width 19 height 19
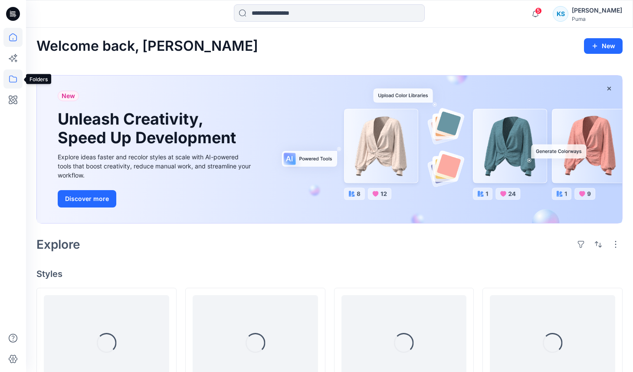
click at [13, 79] on icon at bounding box center [12, 78] width 19 height 19
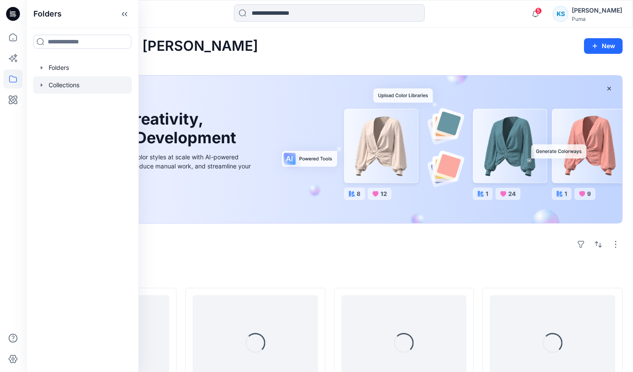
click at [75, 87] on div at bounding box center [82, 84] width 99 height 17
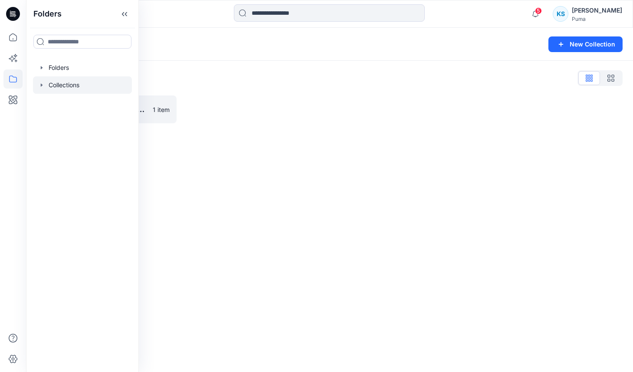
click at [42, 85] on icon "button" at bounding box center [42, 84] width 2 height 3
click at [67, 101] on p "AH26 [GEOGRAPHIC_DATA]" at bounding box center [97, 102] width 80 height 10
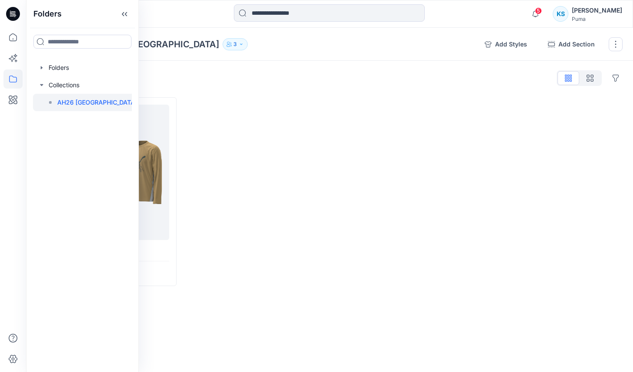
click at [239, 179] on div at bounding box center [255, 191] width 140 height 189
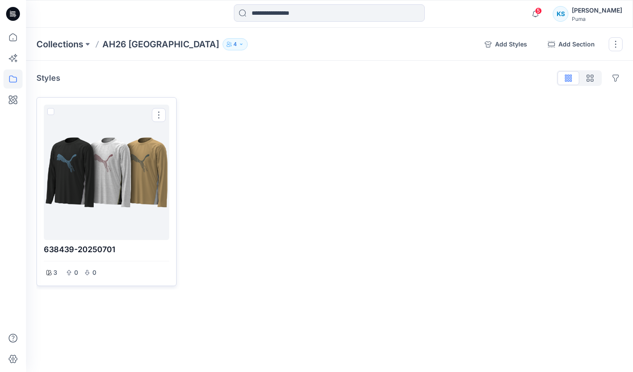
click at [137, 158] on div at bounding box center [106, 172] width 118 height 128
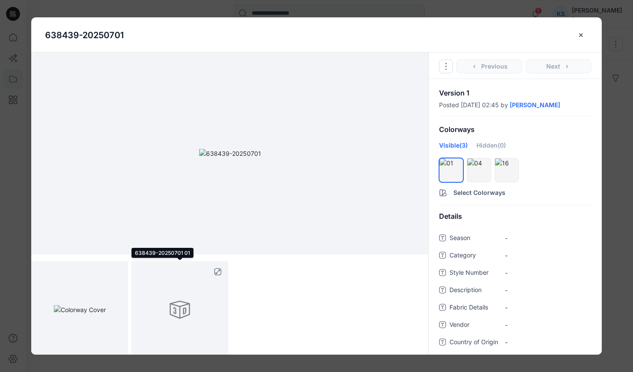
click at [183, 310] on div at bounding box center [179, 309] width 97 height 97
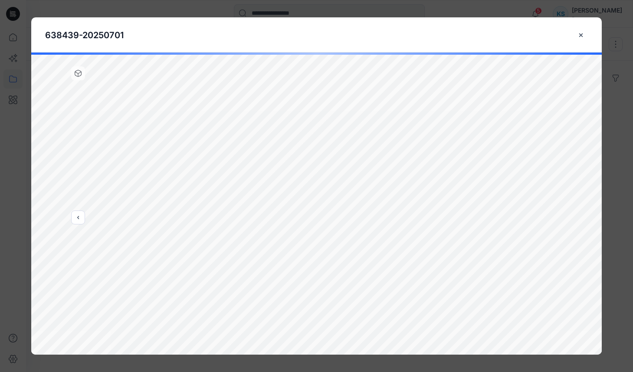
click at [4, 191] on div "638439-20250701 Loading... Material Properties Loading..." at bounding box center [316, 186] width 633 height 372
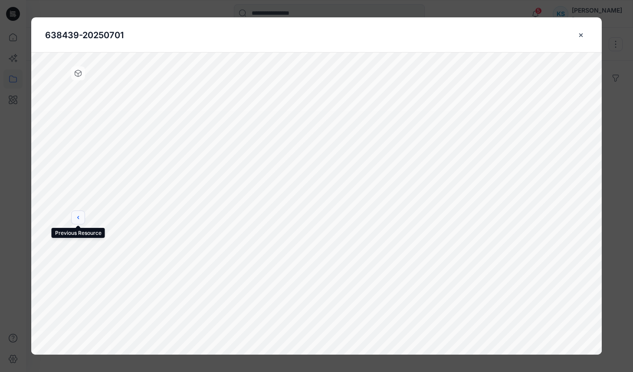
click at [82, 218] on button "previous" at bounding box center [78, 217] width 14 height 14
click at [583, 35] on icon "close-btn" at bounding box center [580, 35] width 7 height 7
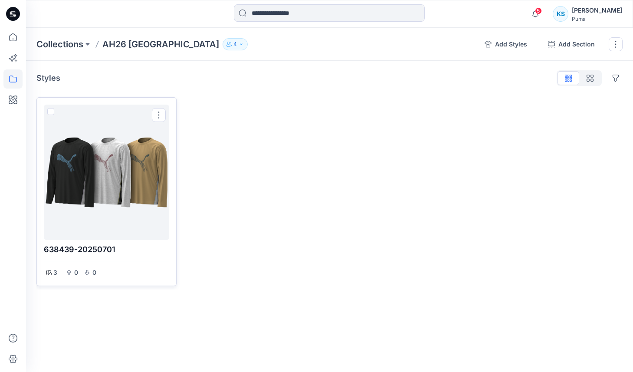
click at [115, 167] on div at bounding box center [106, 172] width 118 height 128
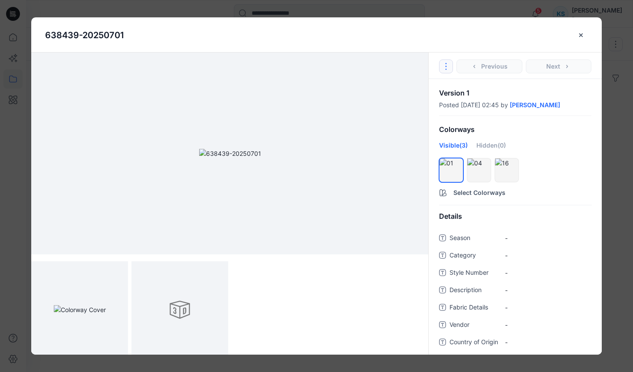
click at [445, 63] on icon "Options" at bounding box center [446, 66] width 7 height 7
click at [474, 36] on div "638439-20250701" at bounding box center [309, 35] width 529 height 13
click at [581, 35] on icon "close-btn" at bounding box center [580, 34] width 3 height 3
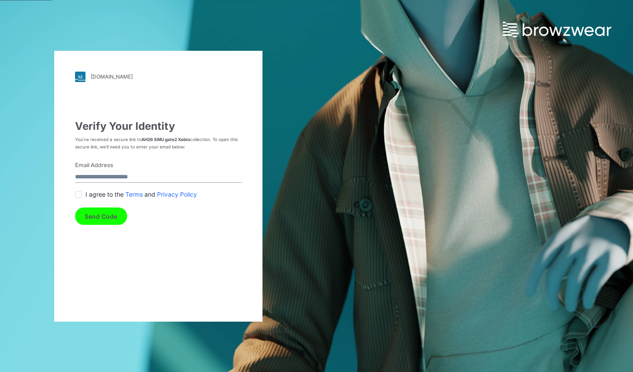
click at [160, 175] on input "Email Address" at bounding box center [158, 177] width 167 height 12
type input "**********"
click at [79, 193] on span at bounding box center [78, 194] width 7 height 7
click at [97, 215] on button "Send Code" at bounding box center [101, 215] width 52 height 17
